Goal: Task Accomplishment & Management: Manage account settings

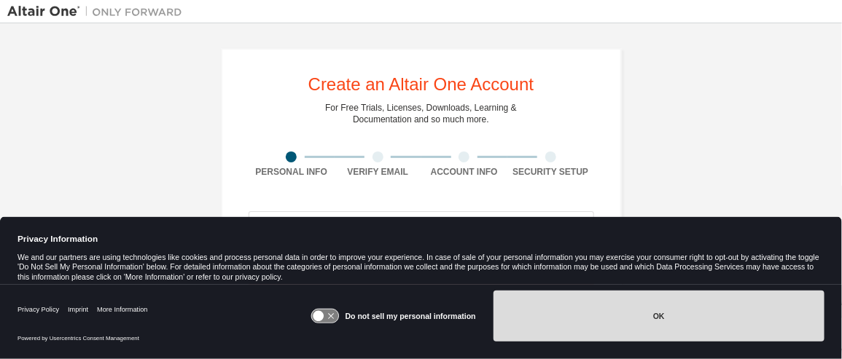
click at [663, 318] on button "OK" at bounding box center [658, 316] width 331 height 51
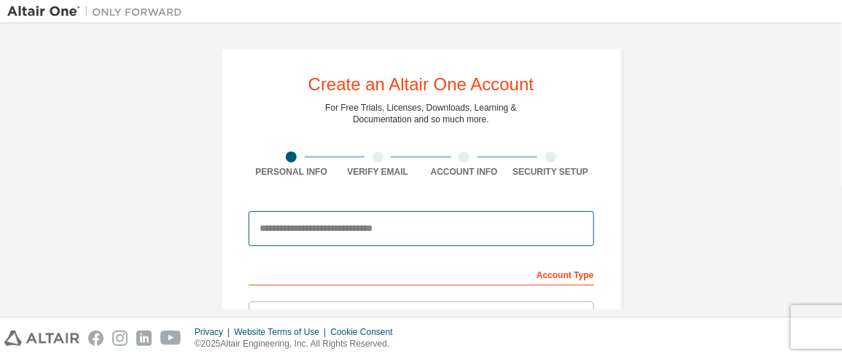
click at [308, 229] on input "email" at bounding box center [420, 228] width 345 height 35
type input "**********"
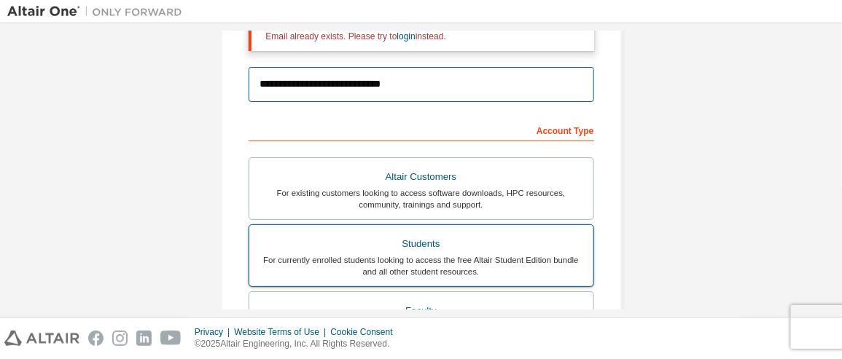
scroll to position [219, 0]
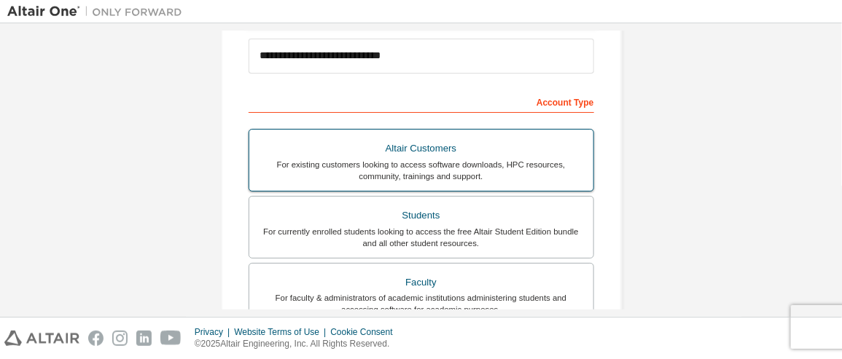
click at [403, 152] on div "Altair Customers" at bounding box center [421, 148] width 326 height 20
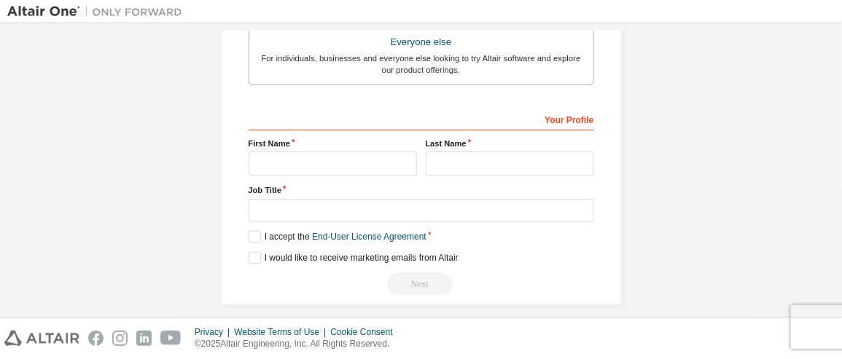
scroll to position [583, 0]
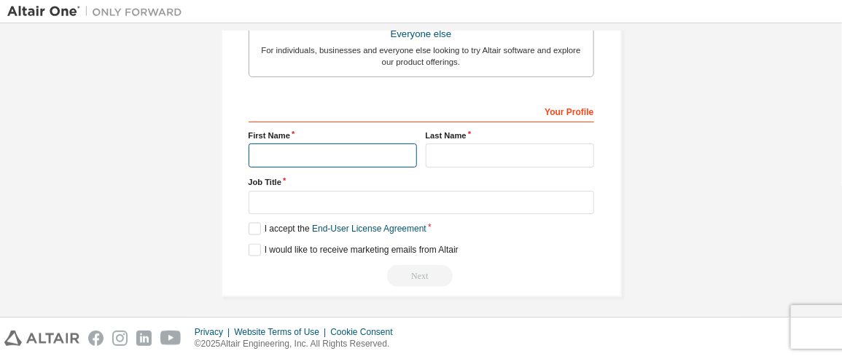
click at [259, 155] on input "text" at bounding box center [332, 156] width 168 height 24
type input "******"
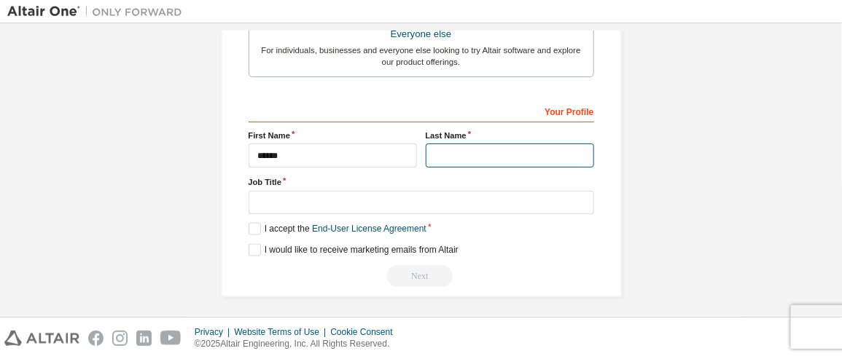
type input "*******"
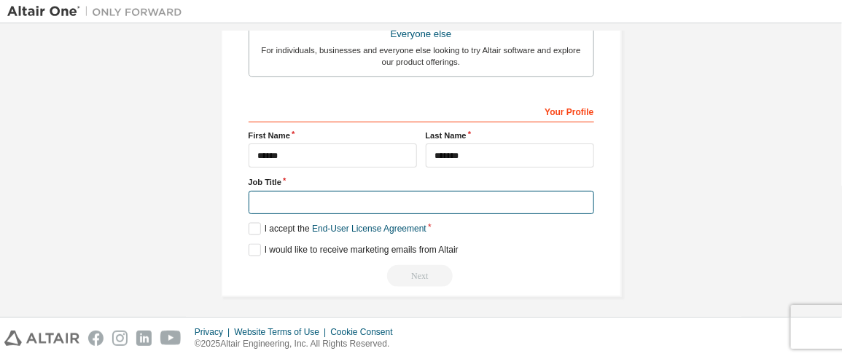
click at [260, 202] on input "text" at bounding box center [420, 203] width 345 height 24
type input "**********"
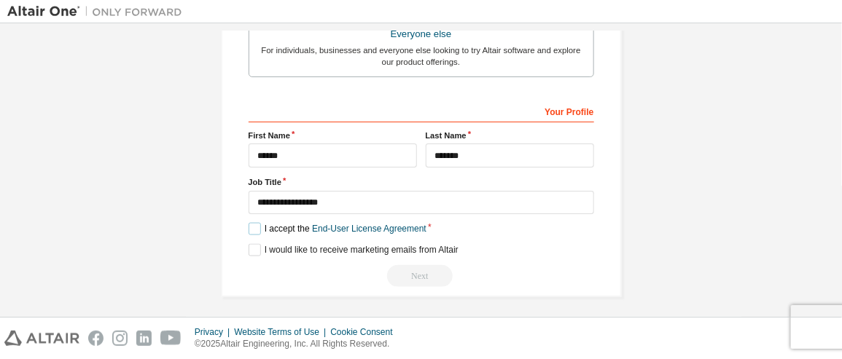
click at [252, 224] on label "I accept the End-User License Agreement" at bounding box center [337, 229] width 178 height 12
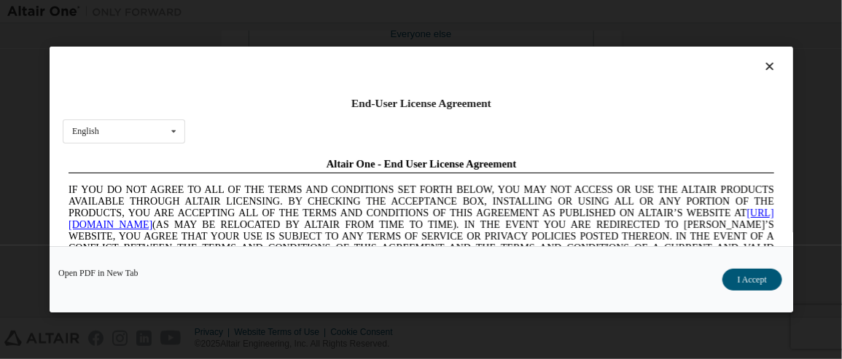
scroll to position [0, 0]
click at [737, 281] on button "I Accept" at bounding box center [751, 280] width 60 height 22
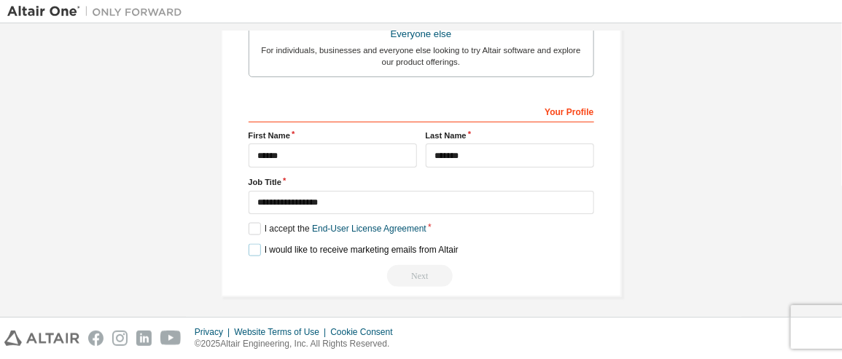
click at [256, 247] on label "I would like to receive marketing emails from Altair" at bounding box center [353, 250] width 210 height 12
click at [248, 244] on label "I would like to receive marketing emails from Altair" at bounding box center [353, 250] width 210 height 12
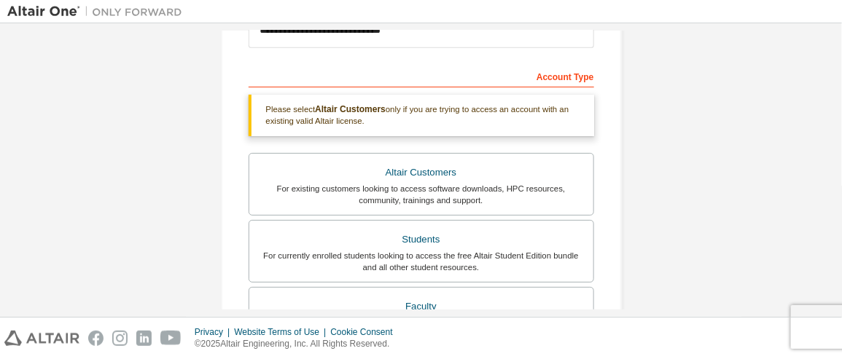
scroll to position [219, 0]
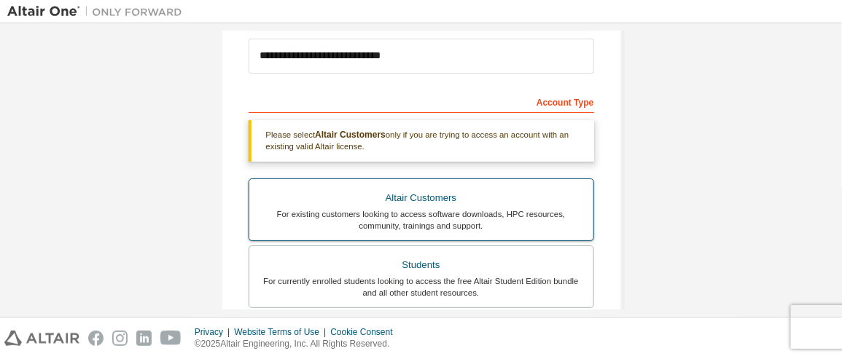
click at [401, 208] on div "For existing customers looking to access software downloads, HPC resources, com…" at bounding box center [421, 219] width 326 height 23
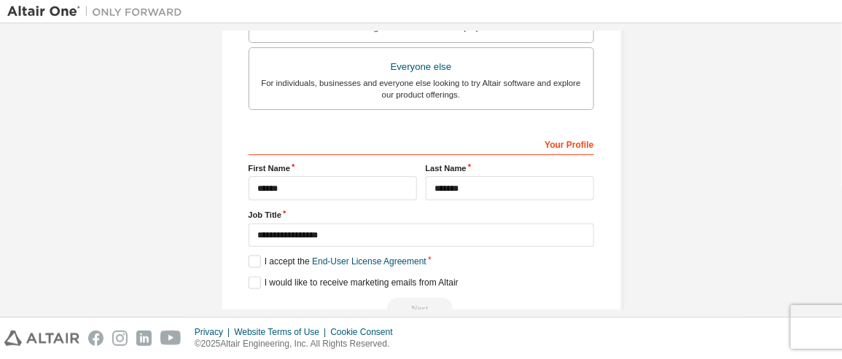
scroll to position [583, 0]
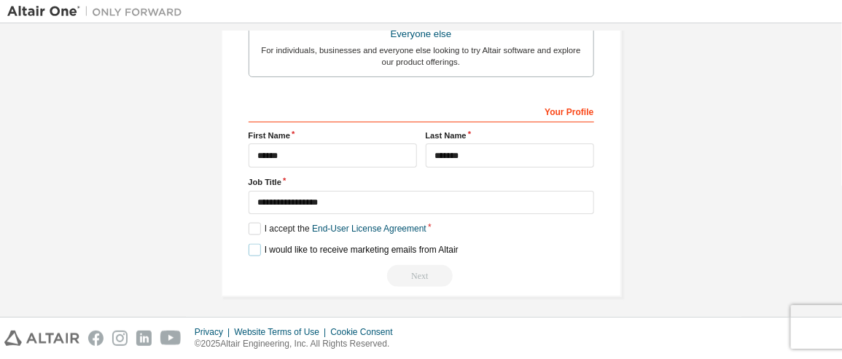
click at [252, 245] on label "I would like to receive marketing emails from Altair" at bounding box center [353, 250] width 210 height 12
click at [409, 267] on div "Next" at bounding box center [420, 276] width 345 height 22
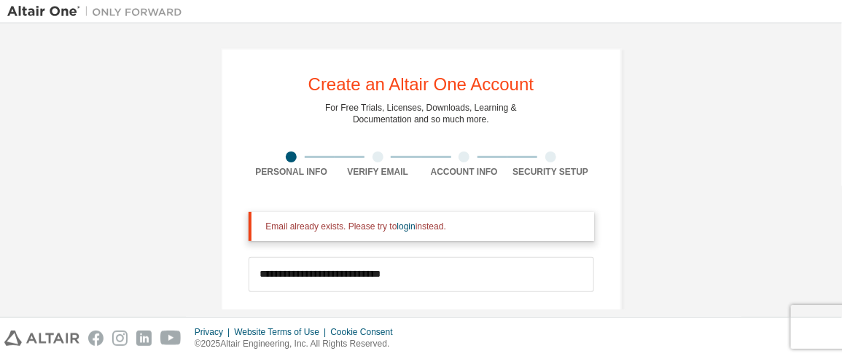
scroll to position [0, 0]
click at [397, 227] on link "login" at bounding box center [406, 226] width 18 height 10
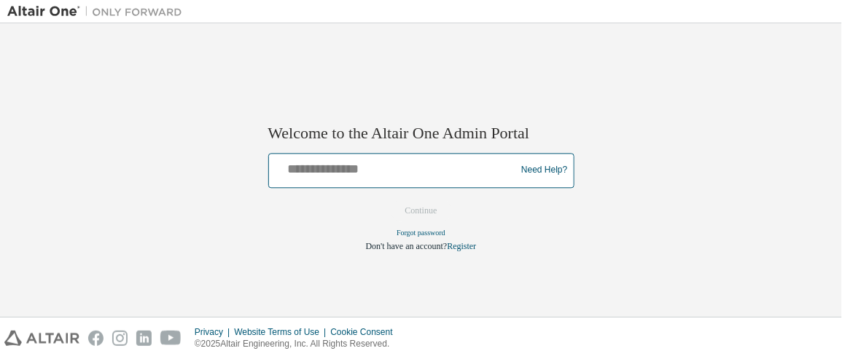
click at [314, 171] on input "text" at bounding box center [395, 167] width 240 height 21
type input "**********"
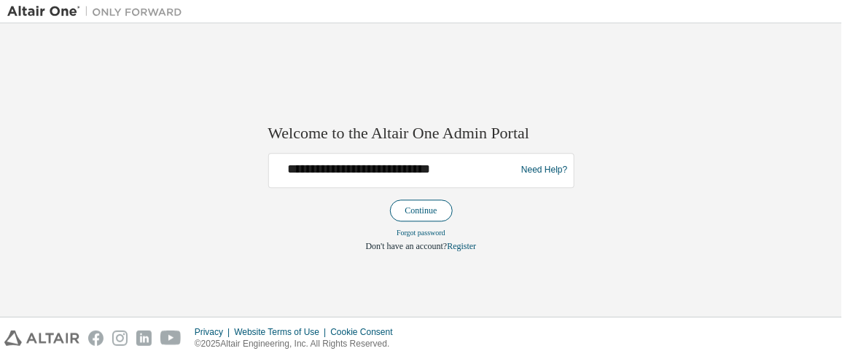
click at [425, 212] on button "Continue" at bounding box center [421, 211] width 63 height 22
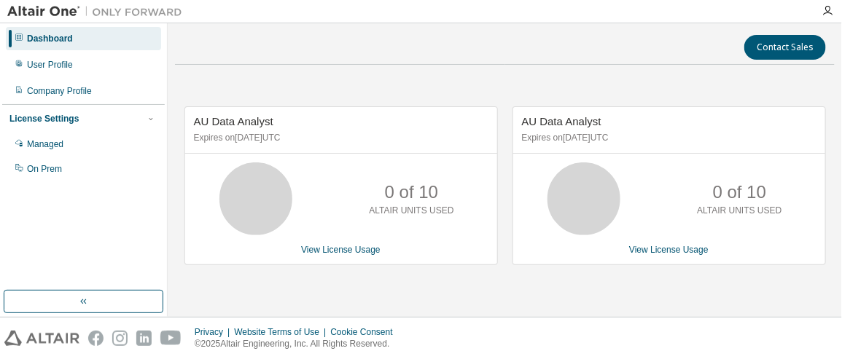
click at [64, 243] on div "Dashboard User Profile Company Profile License Settings Managed On Prem" at bounding box center [83, 157] width 162 height 263
click at [57, 40] on div "Dashboard" at bounding box center [50, 39] width 46 height 12
click at [40, 116] on div "License Settings" at bounding box center [43, 119] width 69 height 12
click at [46, 144] on div "Managed" at bounding box center [45, 144] width 36 height 12
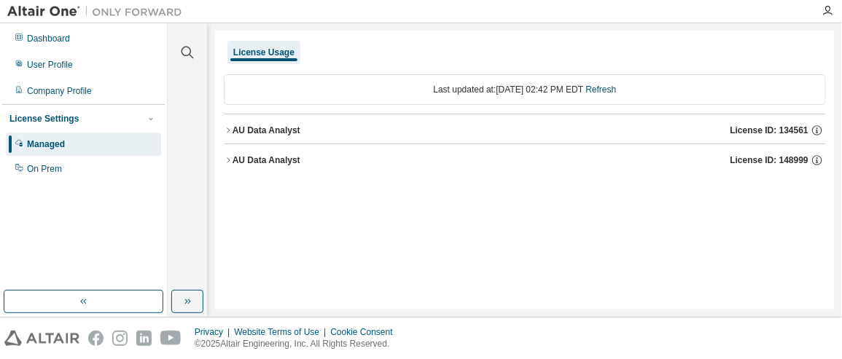
click at [227, 157] on icon "button" at bounding box center [228, 160] width 9 height 9
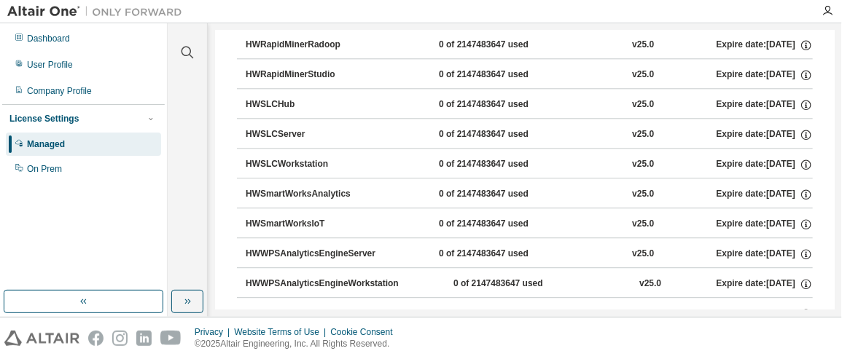
scroll to position [1166, 0]
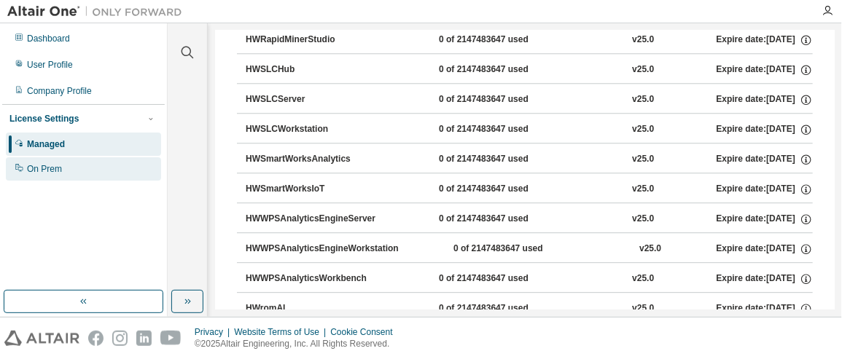
click at [44, 172] on div "On Prem" at bounding box center [44, 169] width 35 height 12
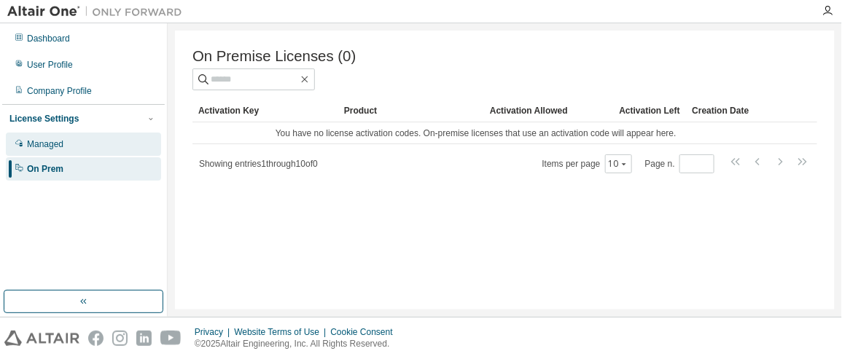
click at [39, 139] on div "Managed" at bounding box center [45, 144] width 36 height 12
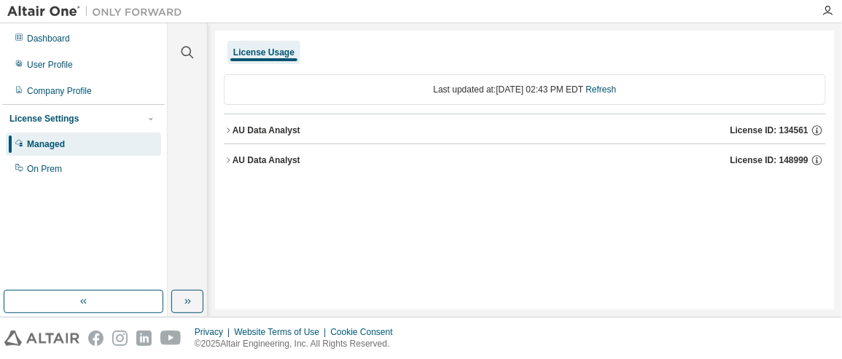
click at [228, 157] on icon "button" at bounding box center [228, 160] width 9 height 9
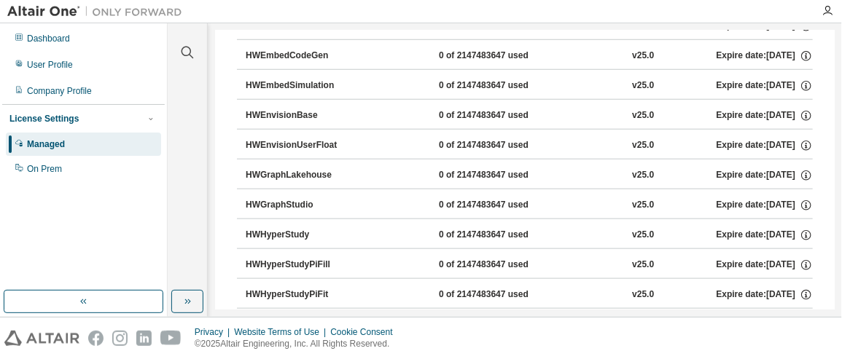
scroll to position [437, 0]
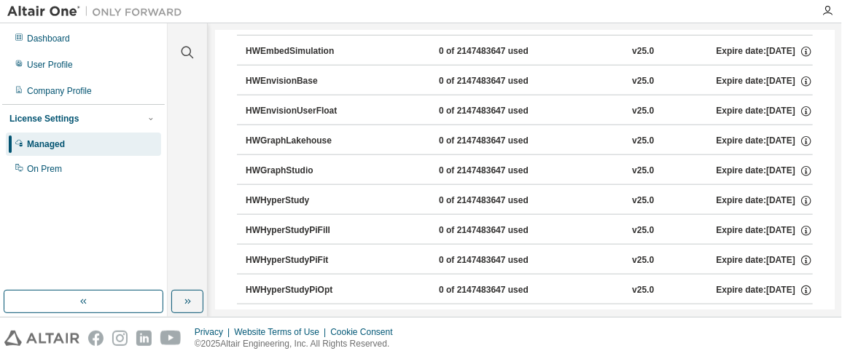
click at [291, 165] on div "HWGraphStudio" at bounding box center [311, 171] width 131 height 13
click at [36, 166] on div "On Prem" at bounding box center [44, 169] width 35 height 12
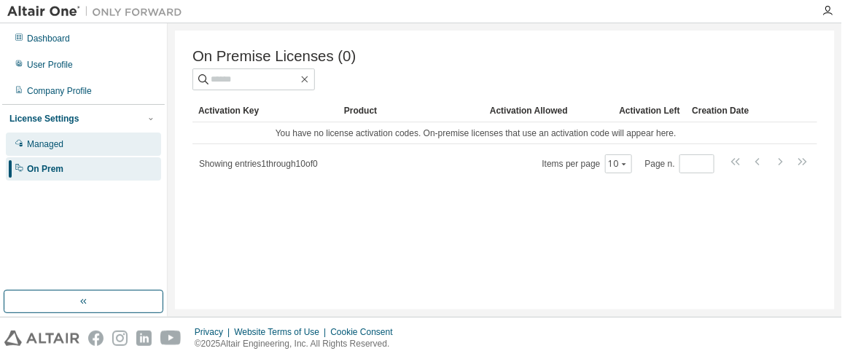
click at [44, 142] on div "Managed" at bounding box center [45, 144] width 36 height 12
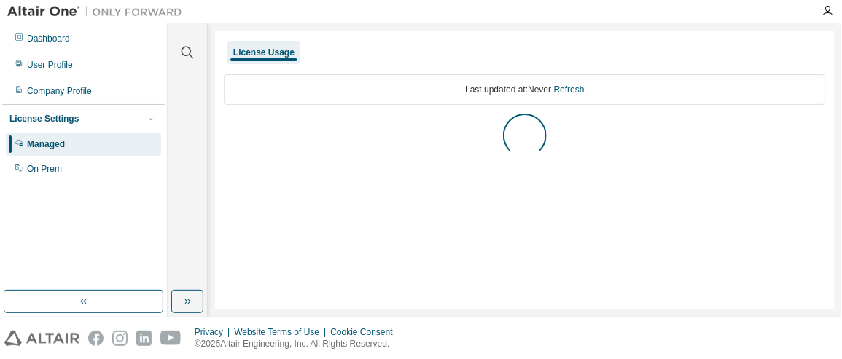
click at [44, 142] on div "Managed" at bounding box center [46, 144] width 38 height 12
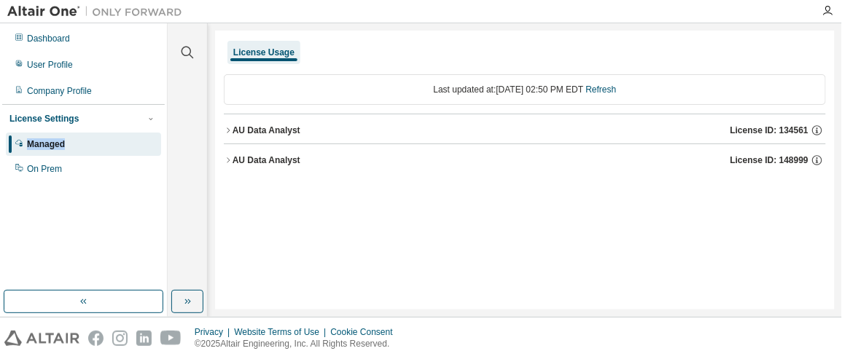
click at [228, 157] on icon "button" at bounding box center [228, 160] width 9 height 9
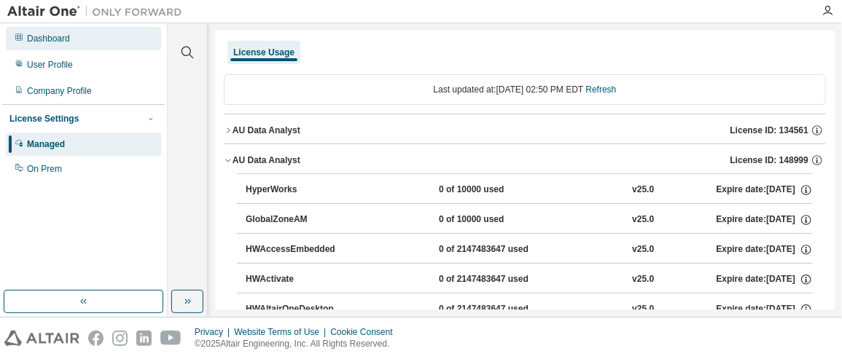
click at [34, 37] on div "Dashboard" at bounding box center [48, 39] width 43 height 12
